Goal: Task Accomplishment & Management: Complete application form

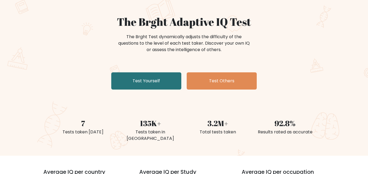
scroll to position [39, 0]
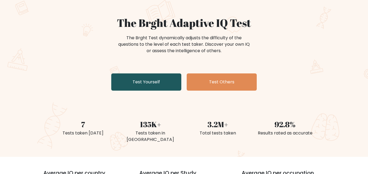
click at [133, 88] on link "Test Yourself" at bounding box center [146, 82] width 70 height 17
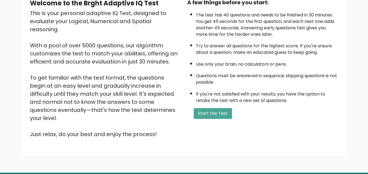
scroll to position [58, 0]
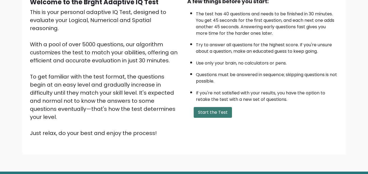
click at [222, 115] on button "Start the Test" at bounding box center [213, 112] width 38 height 11
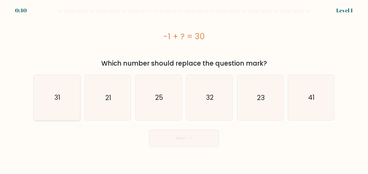
click at [56, 98] on text "31" at bounding box center [57, 97] width 6 height 9
click at [184, 89] on input "a. 31" at bounding box center [184, 87] width 0 height 1
radio input "true"
click at [203, 134] on button "Next" at bounding box center [184, 138] width 70 height 17
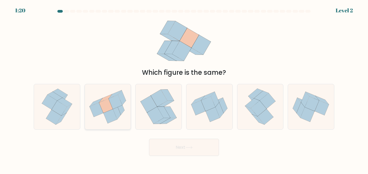
click at [103, 110] on icon at bounding box center [106, 106] width 14 height 14
click at [184, 89] on input "b." at bounding box center [184, 87] width 0 height 1
radio input "true"
click at [206, 147] on button "Next" at bounding box center [184, 147] width 70 height 17
click at [204, 148] on button "Next" at bounding box center [184, 147] width 70 height 17
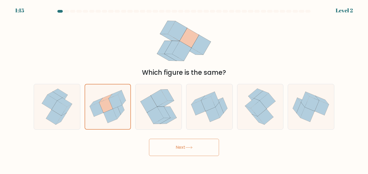
click at [196, 145] on button "Next" at bounding box center [184, 147] width 70 height 17
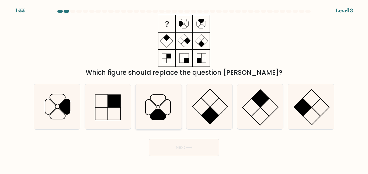
click at [155, 102] on icon at bounding box center [158, 106] width 45 height 45
click at [184, 89] on input "c." at bounding box center [184, 87] width 0 height 1
radio input "true"
click at [185, 150] on button "Next" at bounding box center [184, 147] width 70 height 17
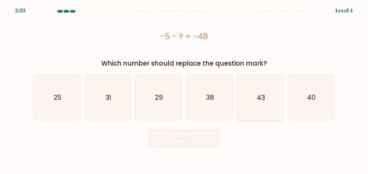
click at [260, 97] on text "43" at bounding box center [261, 97] width 8 height 9
click at [184, 89] on input "e. 43" at bounding box center [184, 87] width 0 height 1
radio input "true"
click at [161, 136] on button "Next" at bounding box center [184, 138] width 70 height 17
click at [154, 140] on button "Next" at bounding box center [184, 138] width 70 height 17
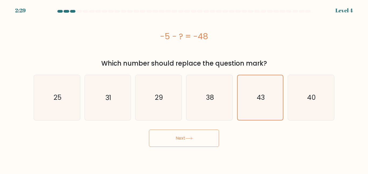
click at [199, 142] on button "Next" at bounding box center [184, 138] width 70 height 17
click at [185, 137] on button "Next" at bounding box center [184, 138] width 70 height 17
click at [202, 135] on button "Next" at bounding box center [184, 138] width 70 height 17
click at [200, 142] on button "Next" at bounding box center [184, 138] width 70 height 17
click at [250, 109] on icon "43" at bounding box center [260, 97] width 44 height 44
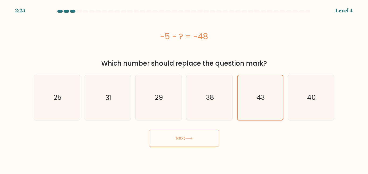
click at [184, 89] on input "e. 43" at bounding box center [184, 87] width 0 height 1
click at [191, 135] on button "Next" at bounding box center [184, 138] width 70 height 17
click at [149, 130] on button "Next" at bounding box center [184, 138] width 70 height 17
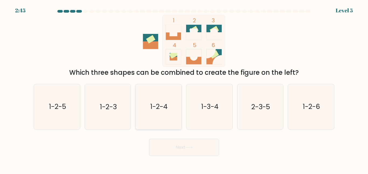
click at [148, 112] on icon "1-2-4" at bounding box center [158, 106] width 45 height 45
click at [184, 89] on input "c. 1-2-4" at bounding box center [184, 87] width 0 height 1
radio input "true"
click at [156, 143] on button "Next" at bounding box center [184, 147] width 70 height 17
click at [165, 150] on button "Next" at bounding box center [184, 147] width 70 height 17
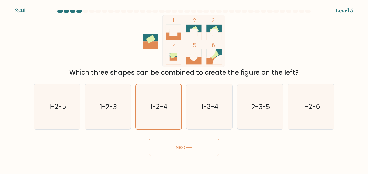
click at [175, 149] on button "Next" at bounding box center [184, 147] width 70 height 17
click at [187, 148] on icon at bounding box center [188, 147] width 7 height 3
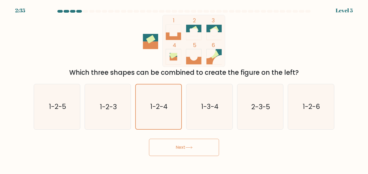
click at [187, 148] on icon at bounding box center [188, 147] width 7 height 3
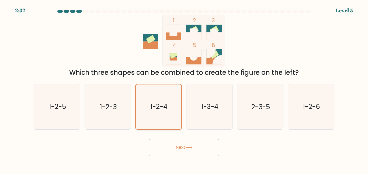
click at [161, 107] on text "1-2-4" at bounding box center [158, 106] width 17 height 9
click at [184, 89] on input "c. 1-2-4" at bounding box center [184, 87] width 0 height 1
click at [178, 141] on button "Next" at bounding box center [184, 147] width 70 height 17
click at [179, 143] on button "Next" at bounding box center [184, 147] width 70 height 17
click at [204, 152] on button "Next" at bounding box center [184, 147] width 70 height 17
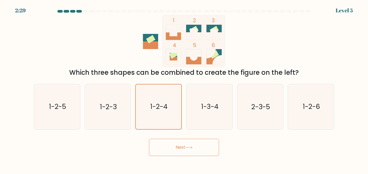
click at [204, 152] on button "Next" at bounding box center [184, 147] width 70 height 17
click at [195, 144] on button "Next" at bounding box center [184, 147] width 70 height 17
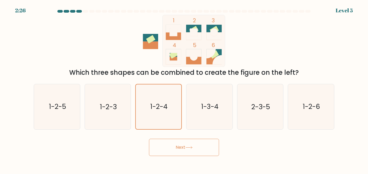
click at [195, 144] on button "Next" at bounding box center [184, 147] width 70 height 17
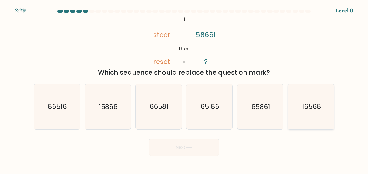
click at [321, 107] on icon "16568" at bounding box center [310, 106] width 45 height 45
click at [184, 89] on input "f. 16568" at bounding box center [184, 87] width 0 height 1
radio input "true"
click at [162, 146] on button "Next" at bounding box center [184, 147] width 70 height 17
click at [201, 145] on button "Next" at bounding box center [184, 147] width 70 height 17
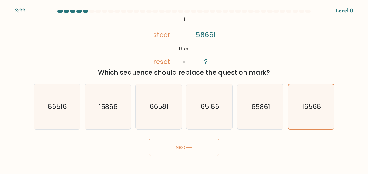
click at [201, 145] on button "Next" at bounding box center [184, 147] width 70 height 17
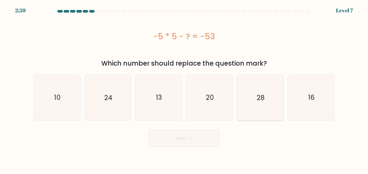
click at [257, 89] on icon "28" at bounding box center [260, 97] width 45 height 45
click at [184, 89] on input "e. 28" at bounding box center [184, 87] width 0 height 1
radio input "true"
click at [202, 138] on button "Next" at bounding box center [184, 138] width 70 height 17
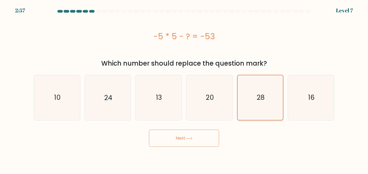
click at [255, 109] on icon "28" at bounding box center [260, 97] width 44 height 44
click at [184, 89] on input "e. 28" at bounding box center [184, 87] width 0 height 1
click at [192, 138] on icon at bounding box center [189, 138] width 6 height 2
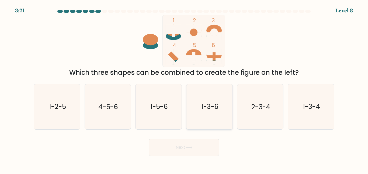
click at [199, 113] on icon "1-3-6" at bounding box center [209, 106] width 45 height 45
click at [184, 89] on input "d. 1-3-6" at bounding box center [184, 87] width 0 height 1
radio input "true"
click at [177, 143] on button "Next" at bounding box center [184, 147] width 70 height 17
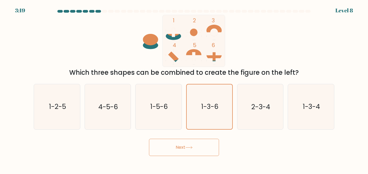
click at [177, 143] on button "Next" at bounding box center [184, 147] width 70 height 17
click at [177, 147] on button "Next" at bounding box center [184, 147] width 70 height 17
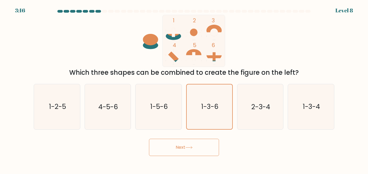
click at [177, 147] on button "Next" at bounding box center [184, 147] width 70 height 17
